Goal: Task Accomplishment & Management: Manage account settings

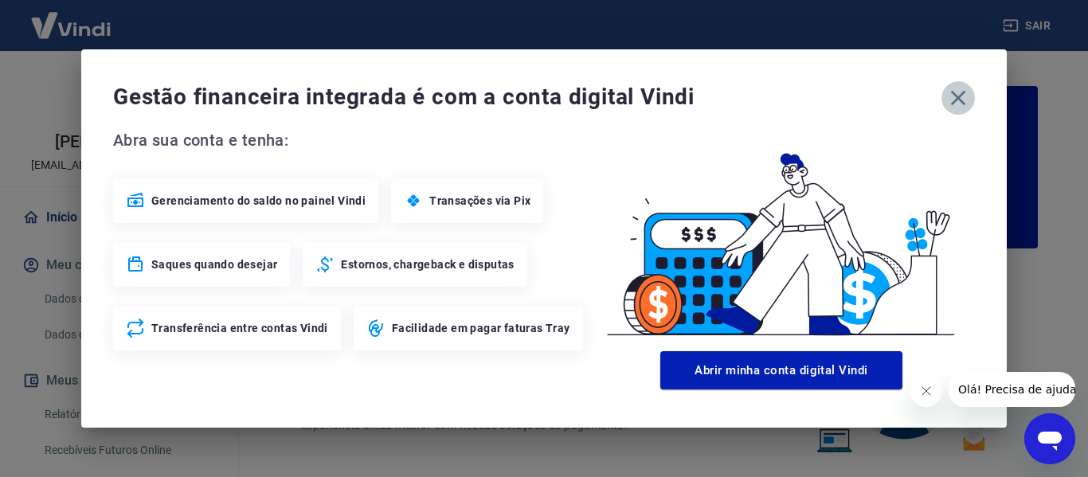
click at [956, 100] on icon "button" at bounding box center [958, 98] width 15 height 15
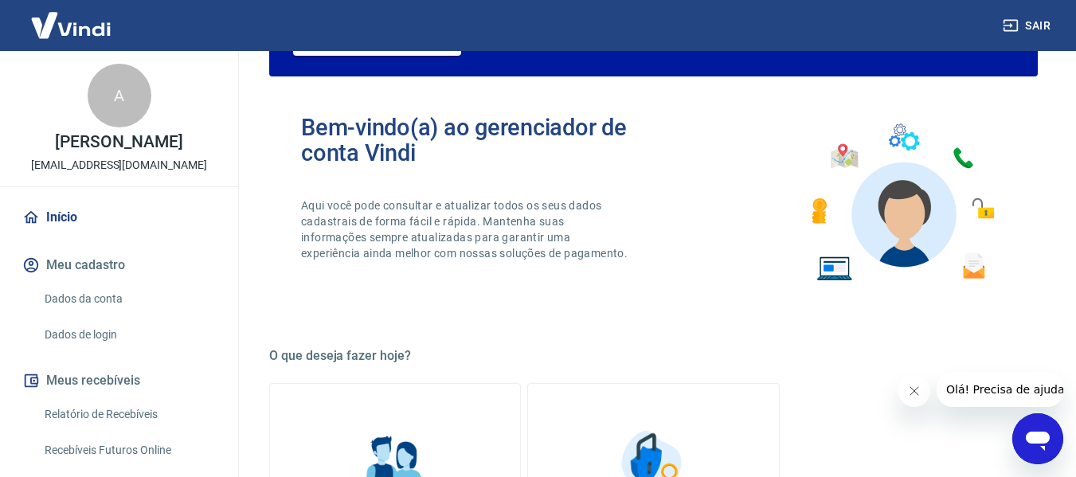
scroll to position [155, 0]
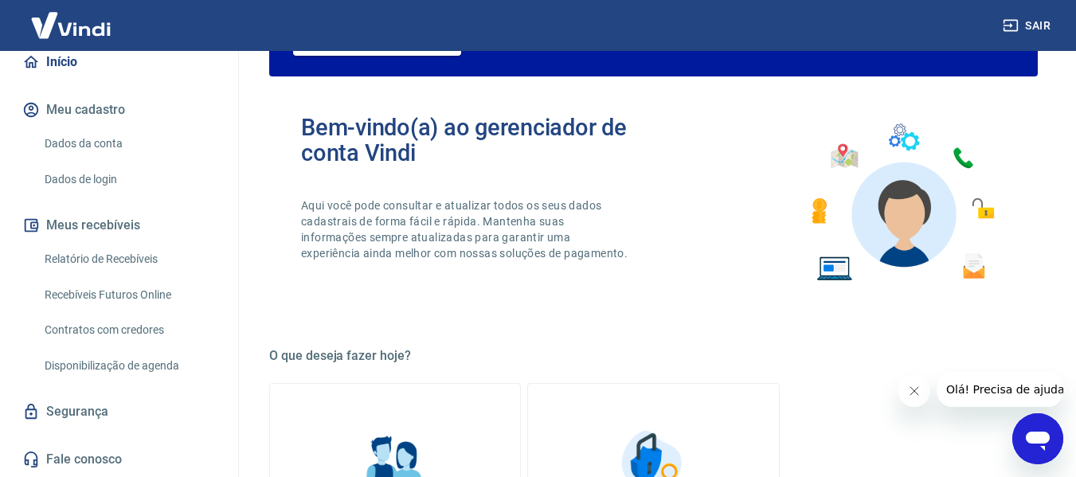
click at [147, 257] on link "Relatório de Recebíveis" at bounding box center [128, 259] width 181 height 33
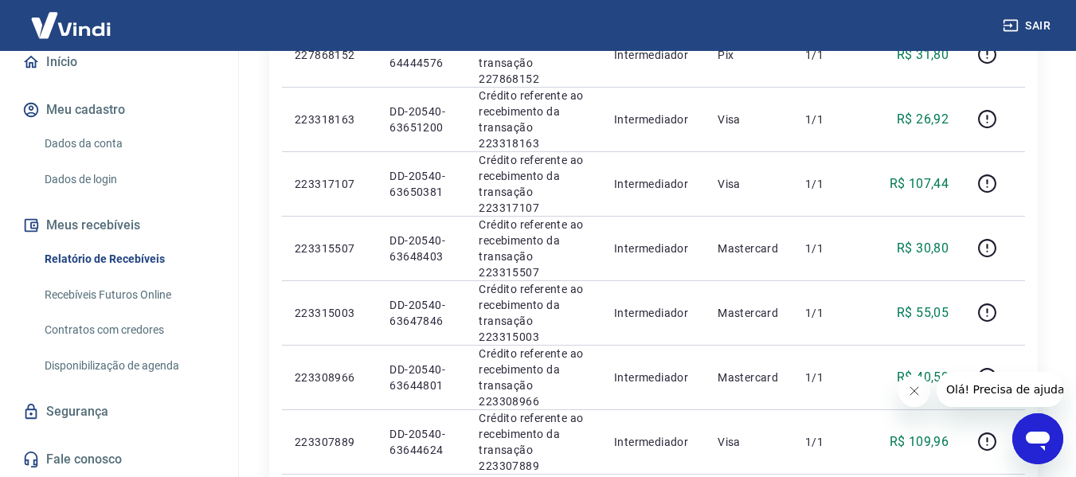
scroll to position [7, 0]
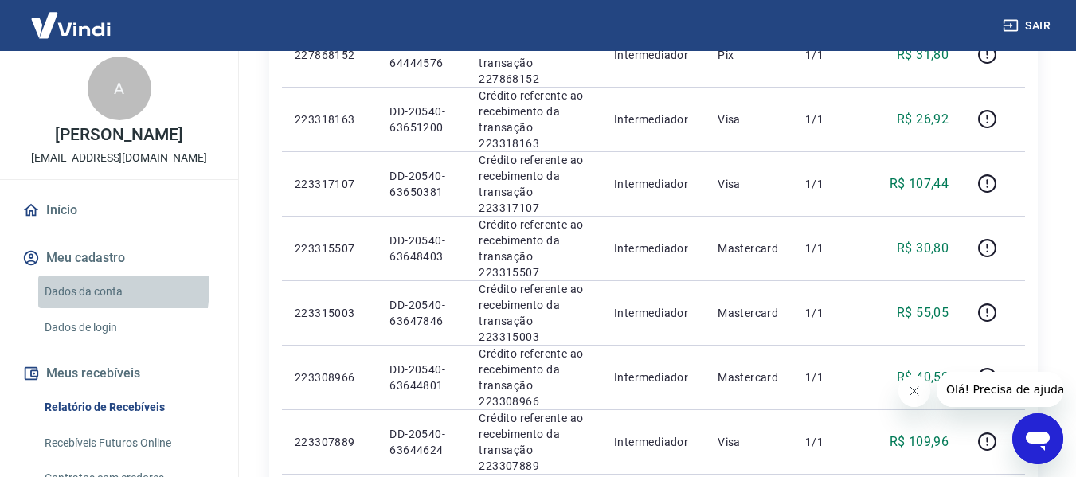
click at [89, 288] on link "Dados da conta" at bounding box center [128, 292] width 181 height 33
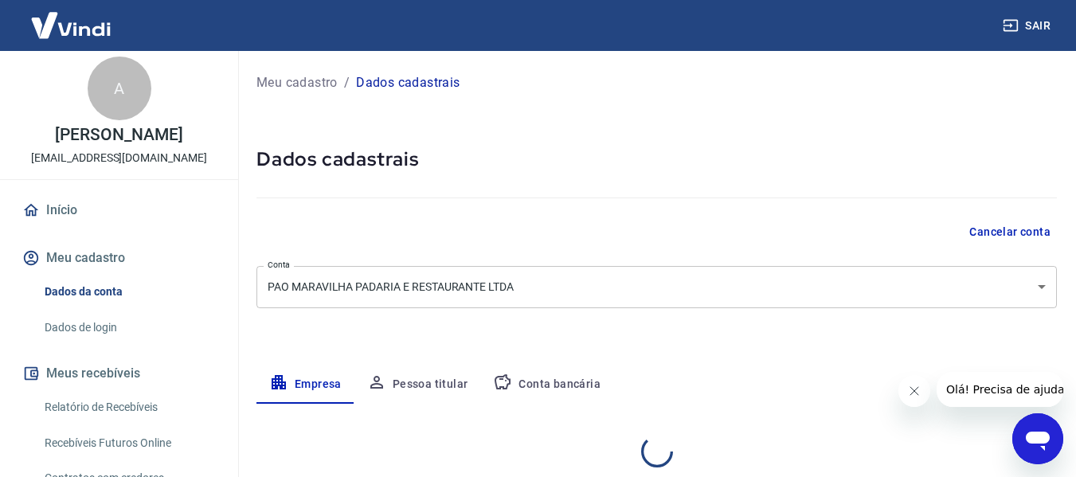
select select "RJ"
select select "business"
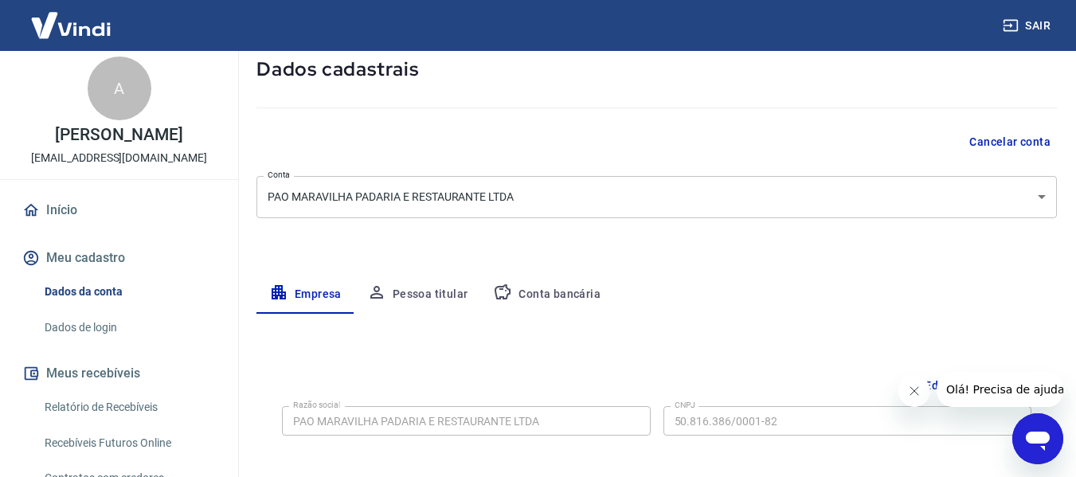
scroll to position [33, 0]
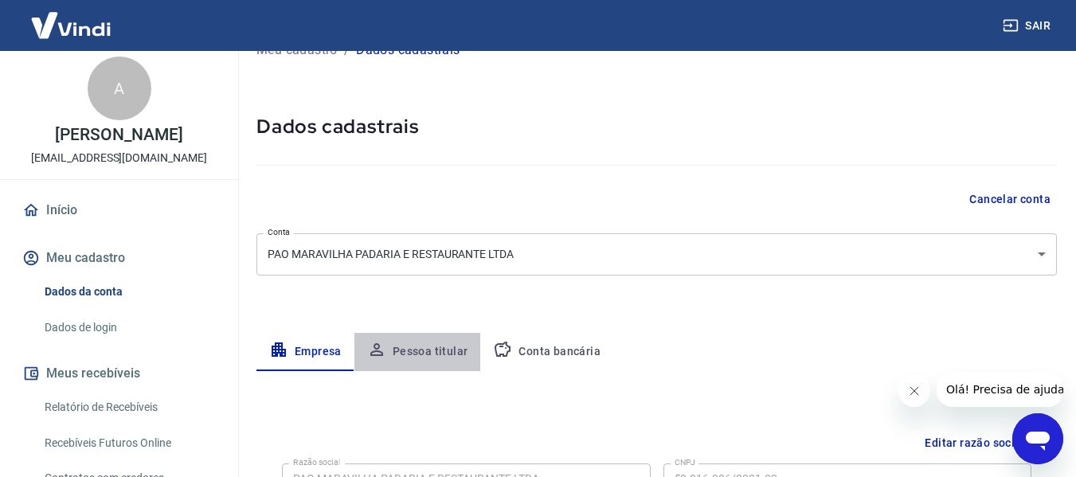
click at [427, 351] on button "Pessoa titular" at bounding box center [418, 352] width 127 height 38
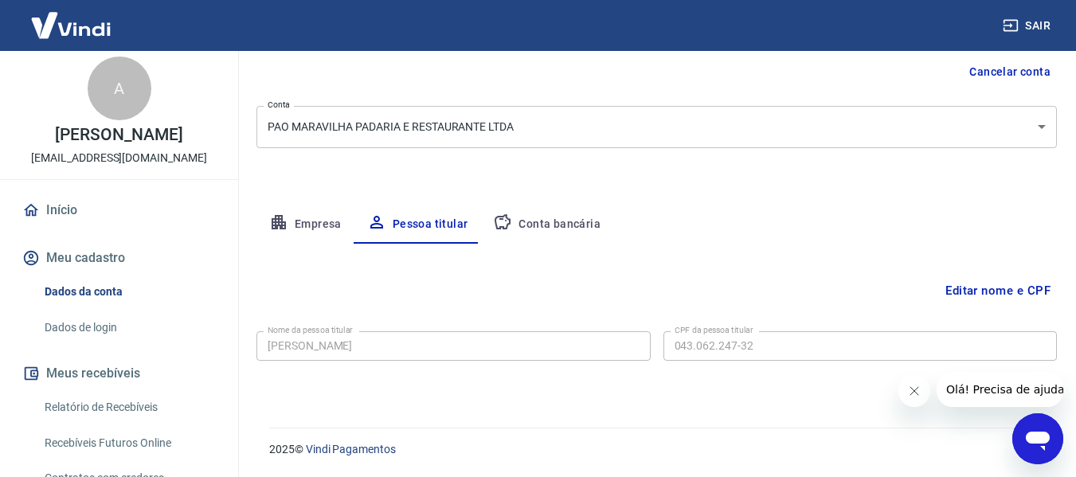
scroll to position [10, 0]
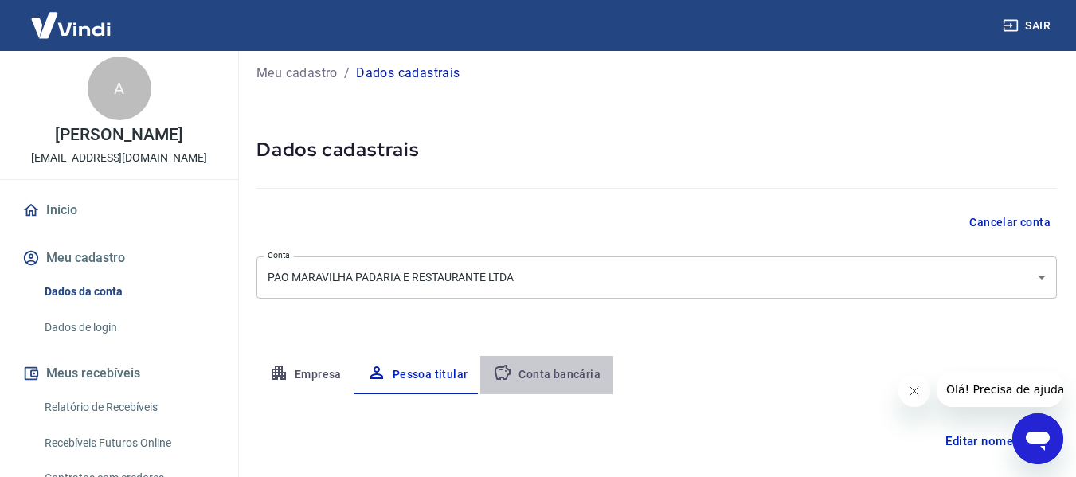
click at [547, 370] on button "Conta bancária" at bounding box center [546, 375] width 133 height 38
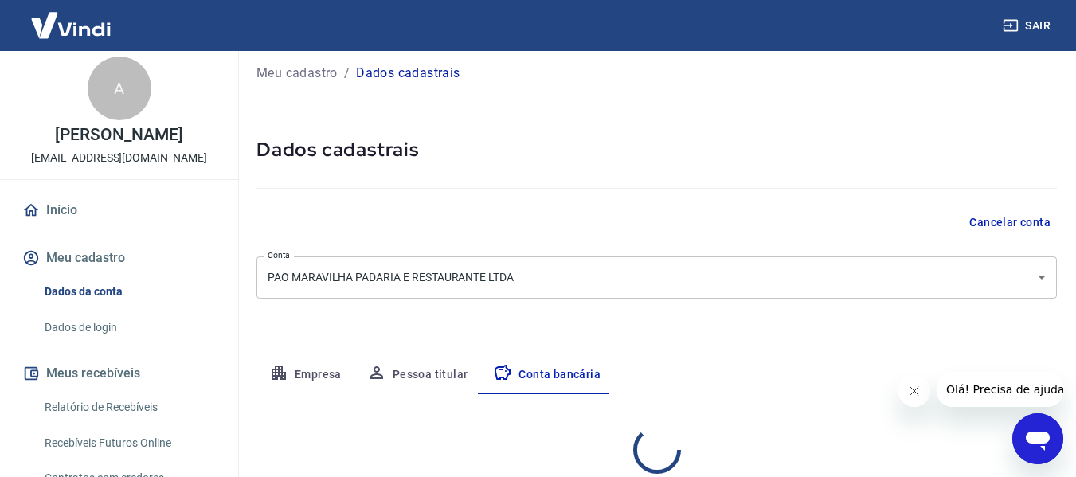
select select "1"
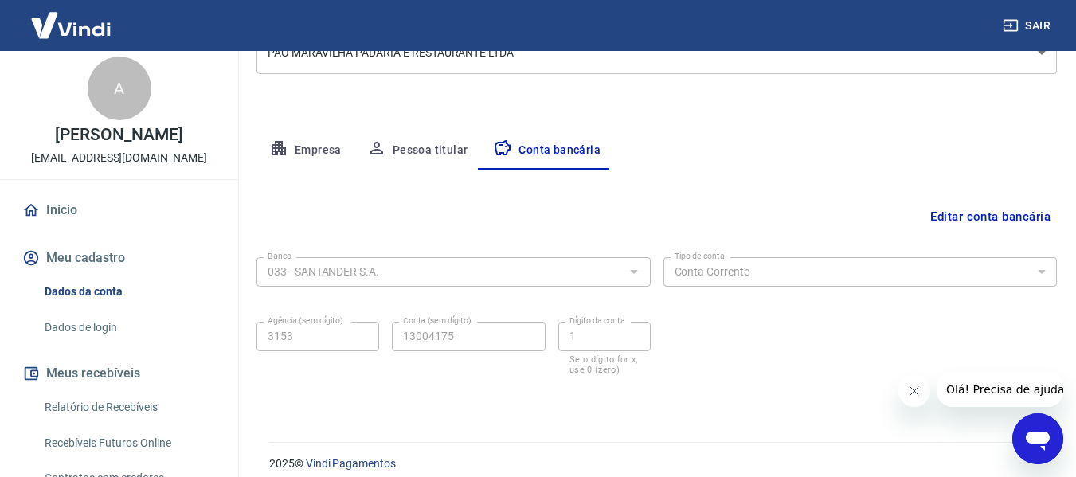
scroll to position [235, 0]
click at [480, 131] on button "Conta bancária" at bounding box center [546, 150] width 133 height 38
